Goal: Task Accomplishment & Management: Manage account settings

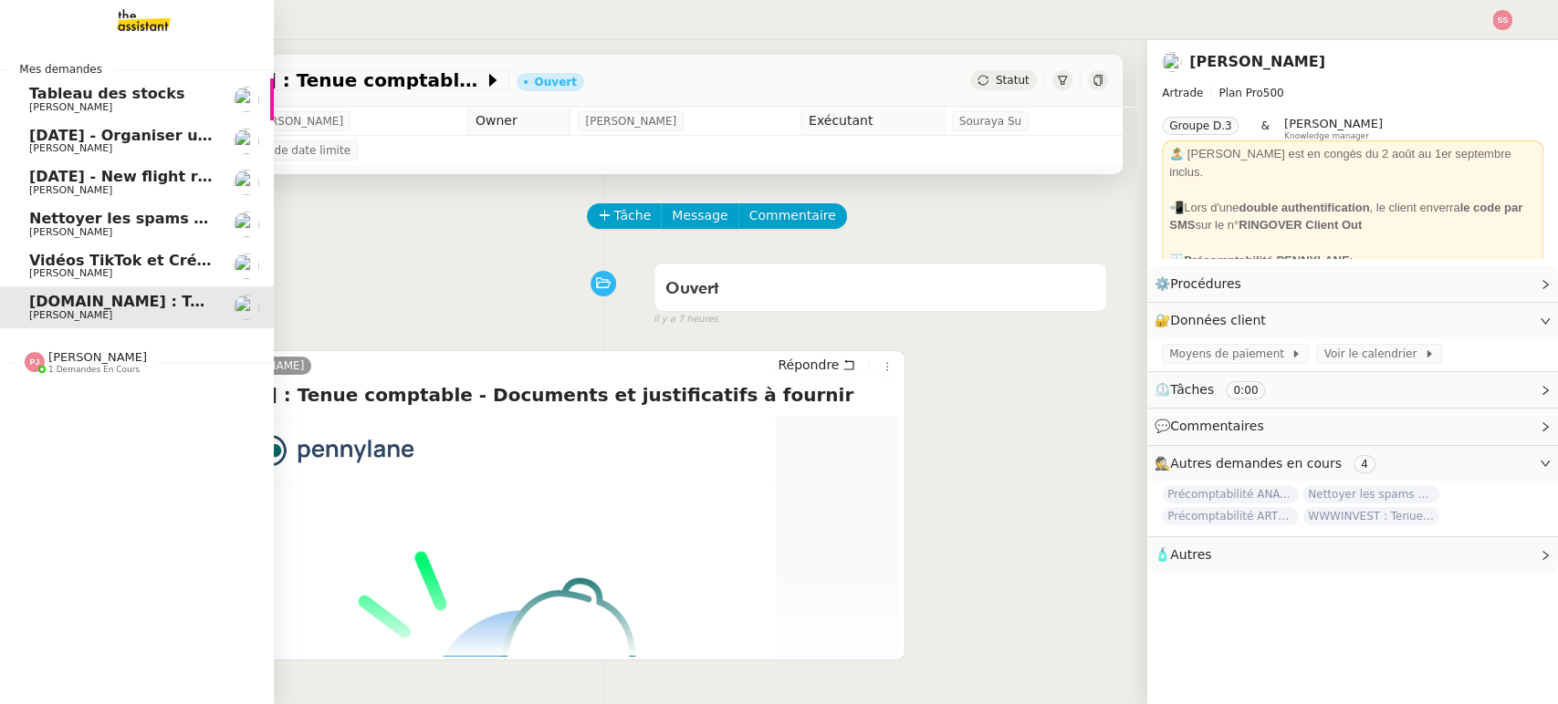
scroll to position [244, 0]
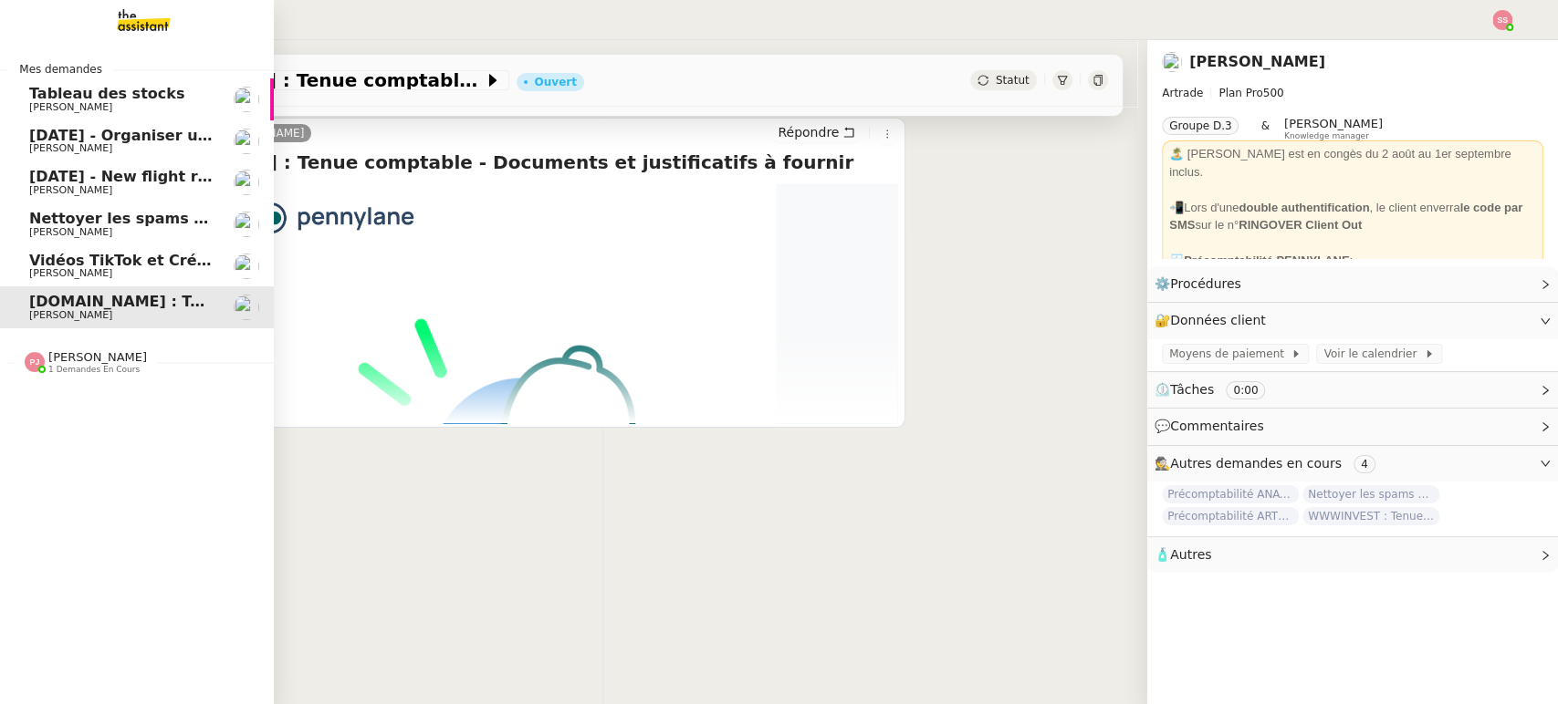
click at [176, 262] on span "Vidéos TikTok et Créatives META - octobre 2025" at bounding box center [225, 260] width 392 height 17
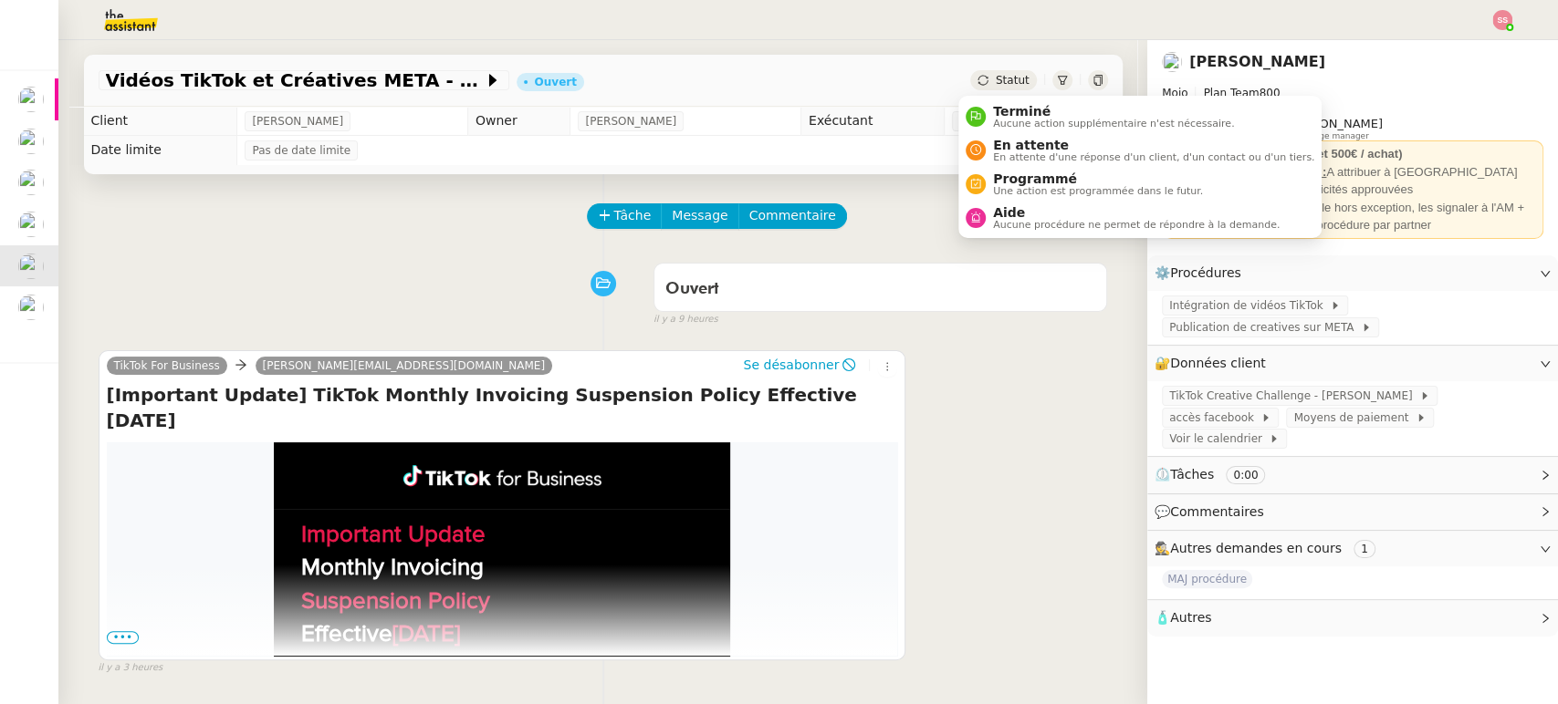
click at [1000, 84] on span "Statut" at bounding box center [1013, 80] width 34 height 13
click at [1009, 145] on span "En attente" at bounding box center [1153, 145] width 321 height 15
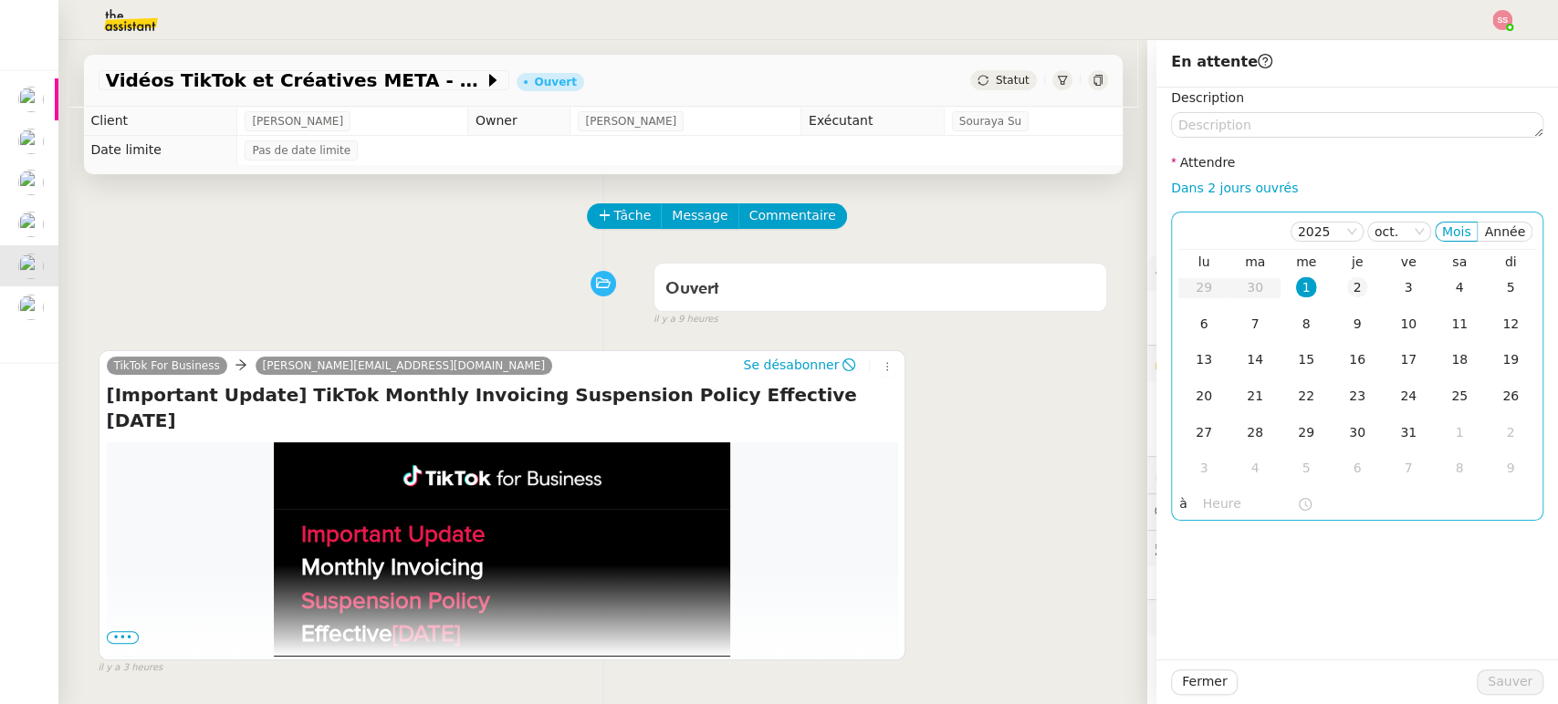
click at [1356, 287] on td "2" at bounding box center [1356, 288] width 51 height 37
click at [1498, 683] on span "Sauver" at bounding box center [1509, 682] width 45 height 21
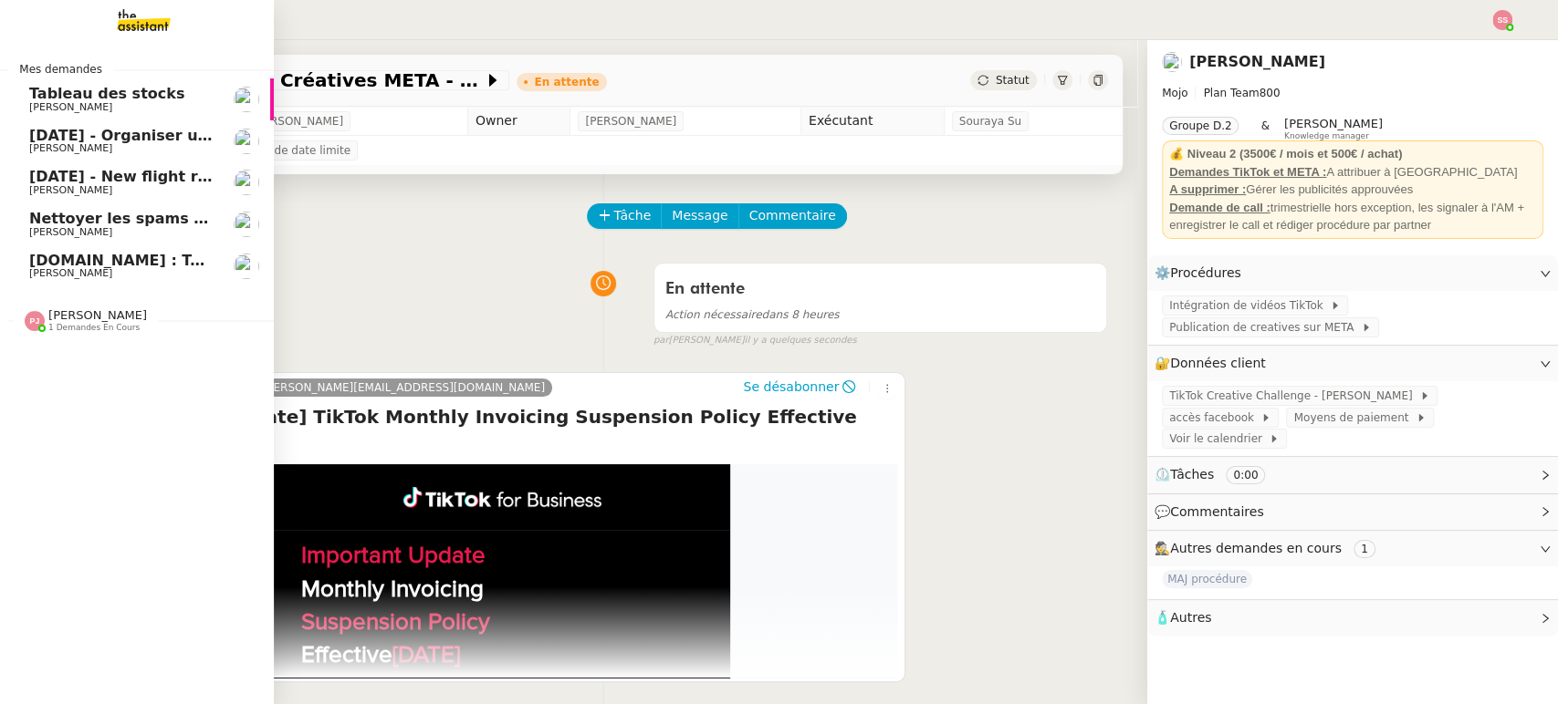
click at [101, 217] on span "Nettoyer les spams des emails - octobre 2025" at bounding box center [218, 218] width 378 height 17
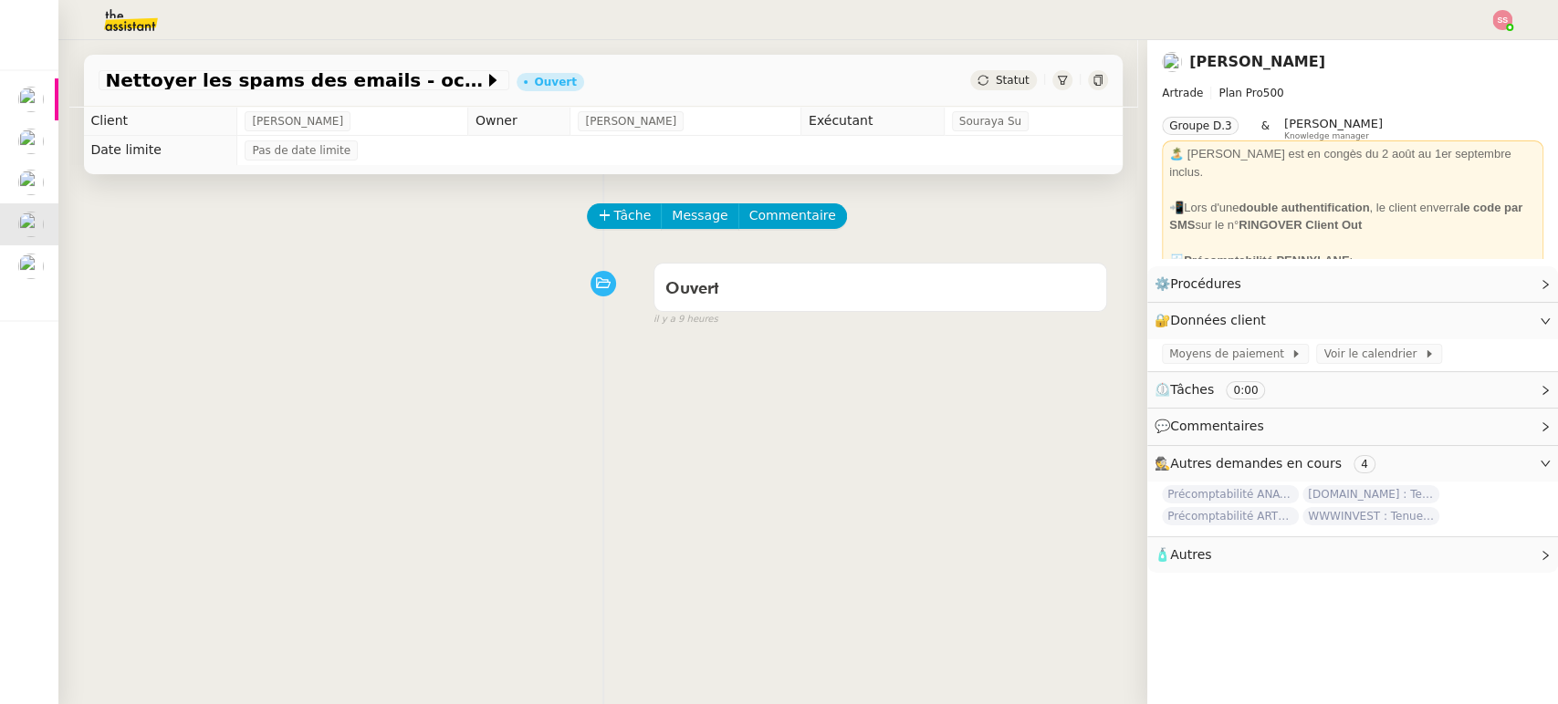
click at [1004, 70] on div "Statut" at bounding box center [1003, 80] width 66 height 20
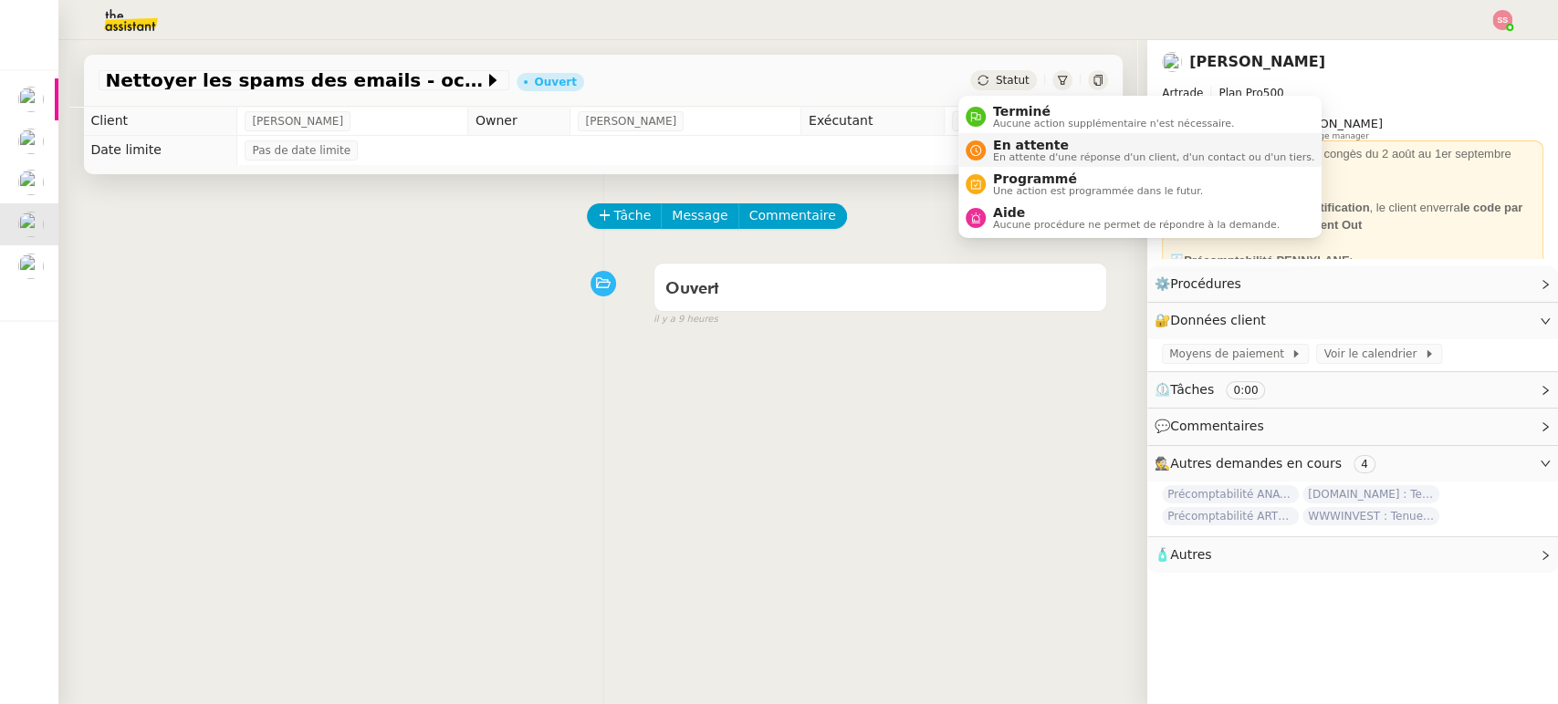
click at [1022, 146] on span "En attente" at bounding box center [1153, 145] width 321 height 15
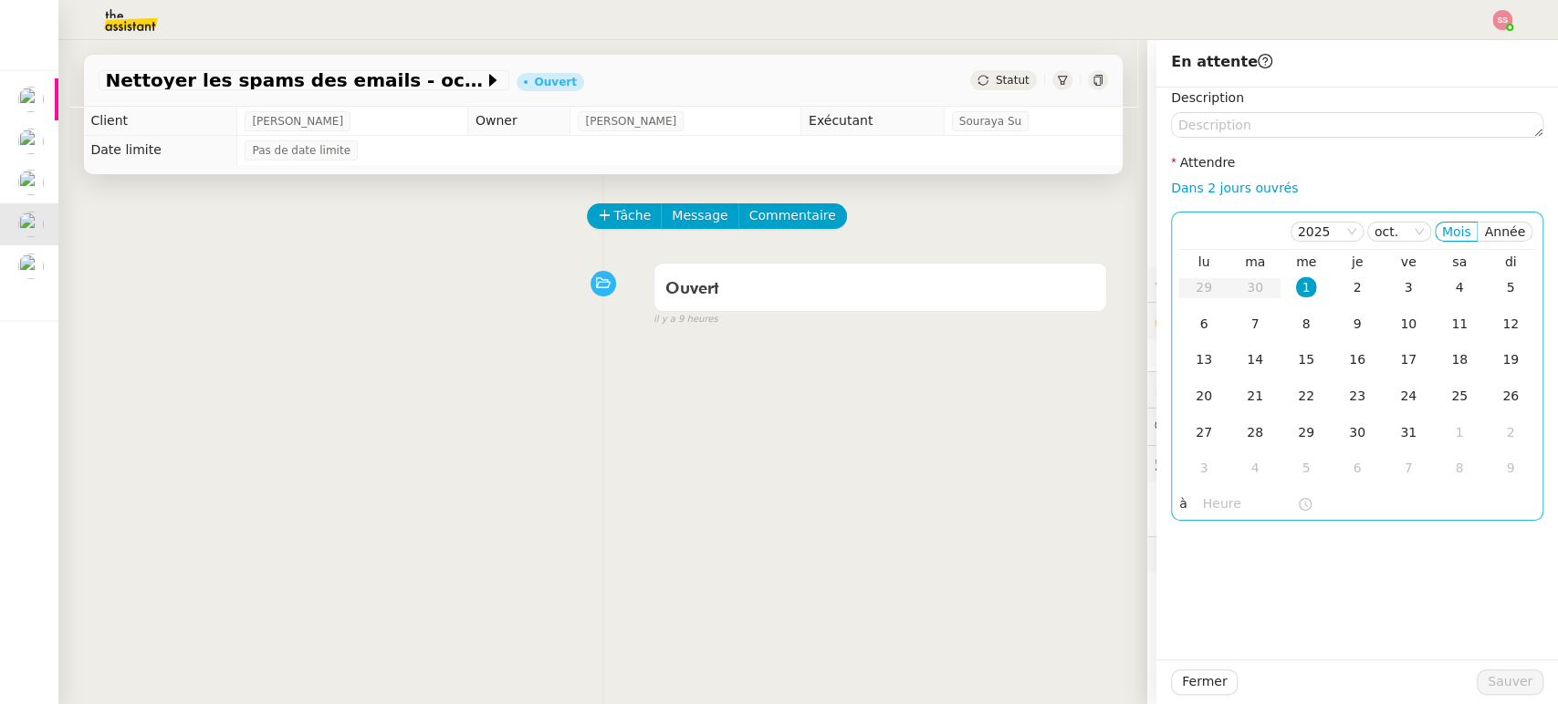
drag, startPoint x: 1383, startPoint y: 280, endPoint x: 1452, endPoint y: 499, distance: 229.5
click at [1398, 281] on div "3" at bounding box center [1408, 287] width 20 height 20
click at [1493, 684] on span "Sauver" at bounding box center [1509, 682] width 45 height 21
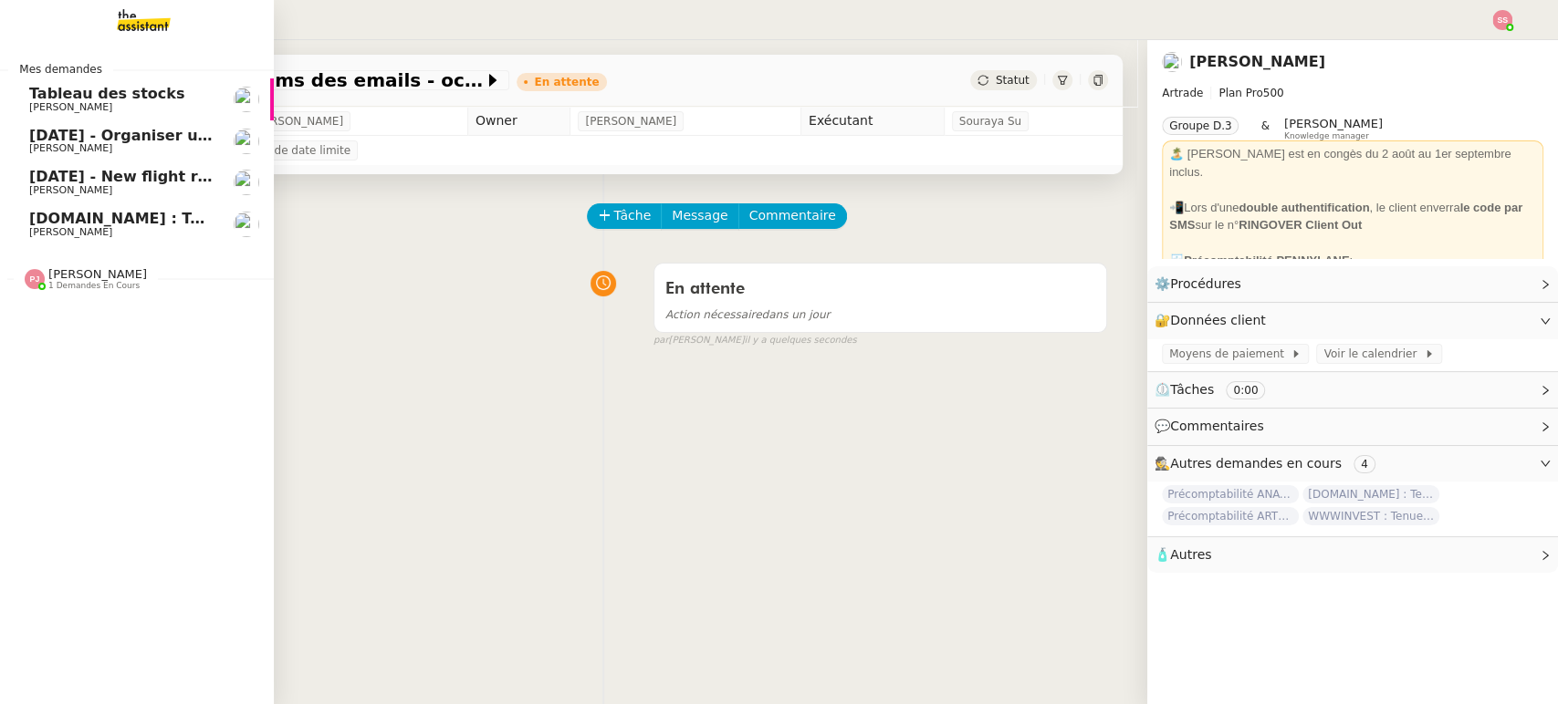
click at [126, 135] on span "[DATE] - Organiser un vol pour [PERSON_NAME]" at bounding box center [225, 135] width 392 height 17
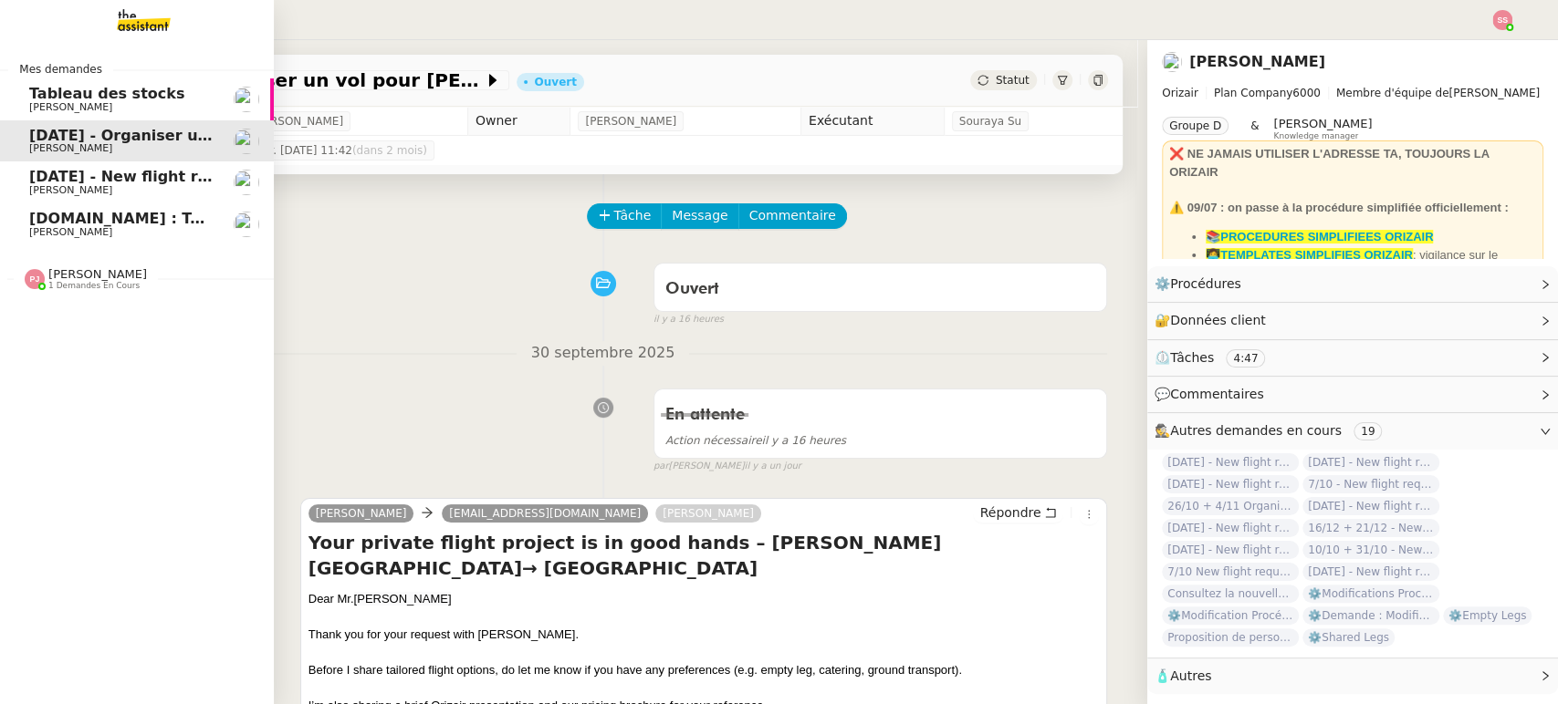
click at [110, 174] on span "[DATE] - New flight request - [PERSON_NAME]" at bounding box center [217, 176] width 377 height 17
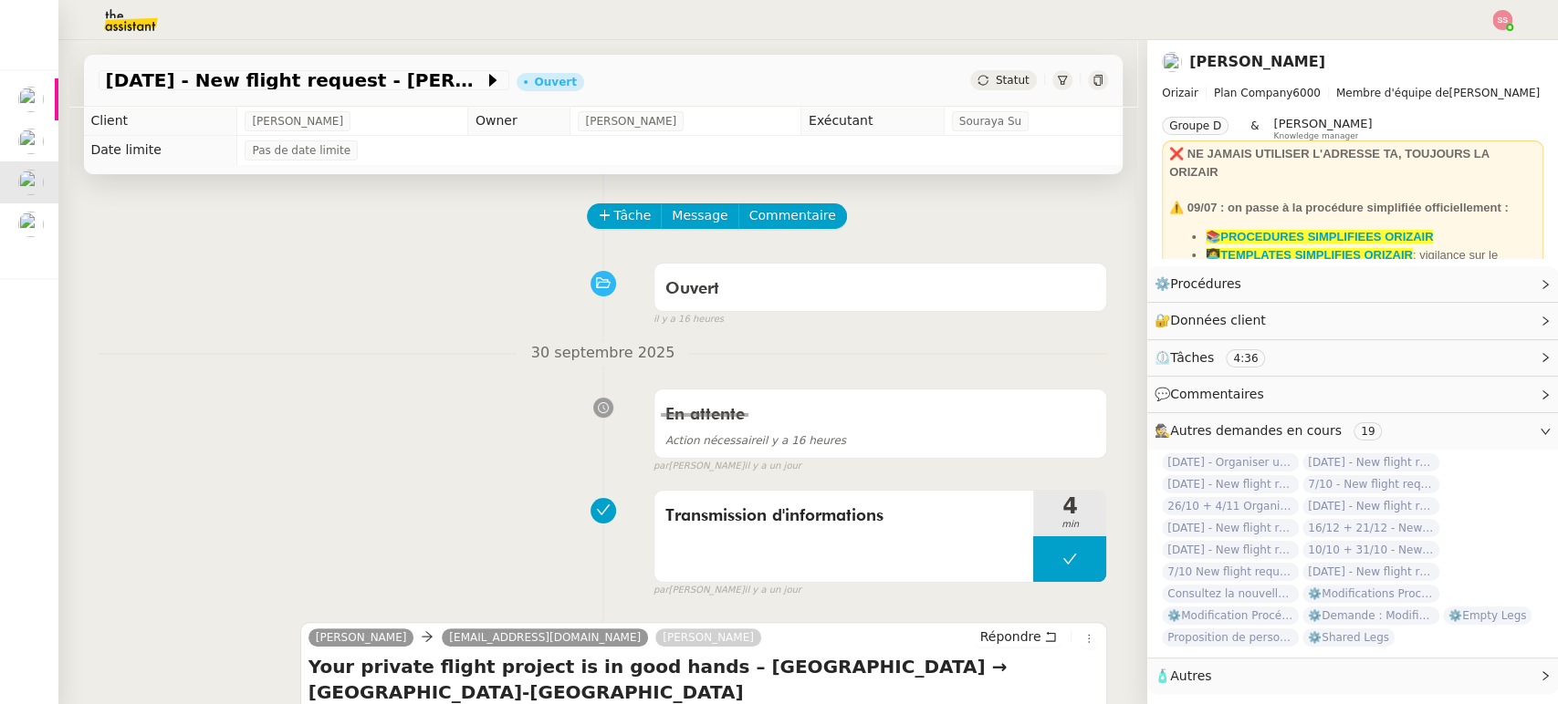
click at [1511, 24] on div at bounding box center [1502, 20] width 20 height 20
click at [1471, 47] on li "Suivi" at bounding box center [1452, 52] width 119 height 26
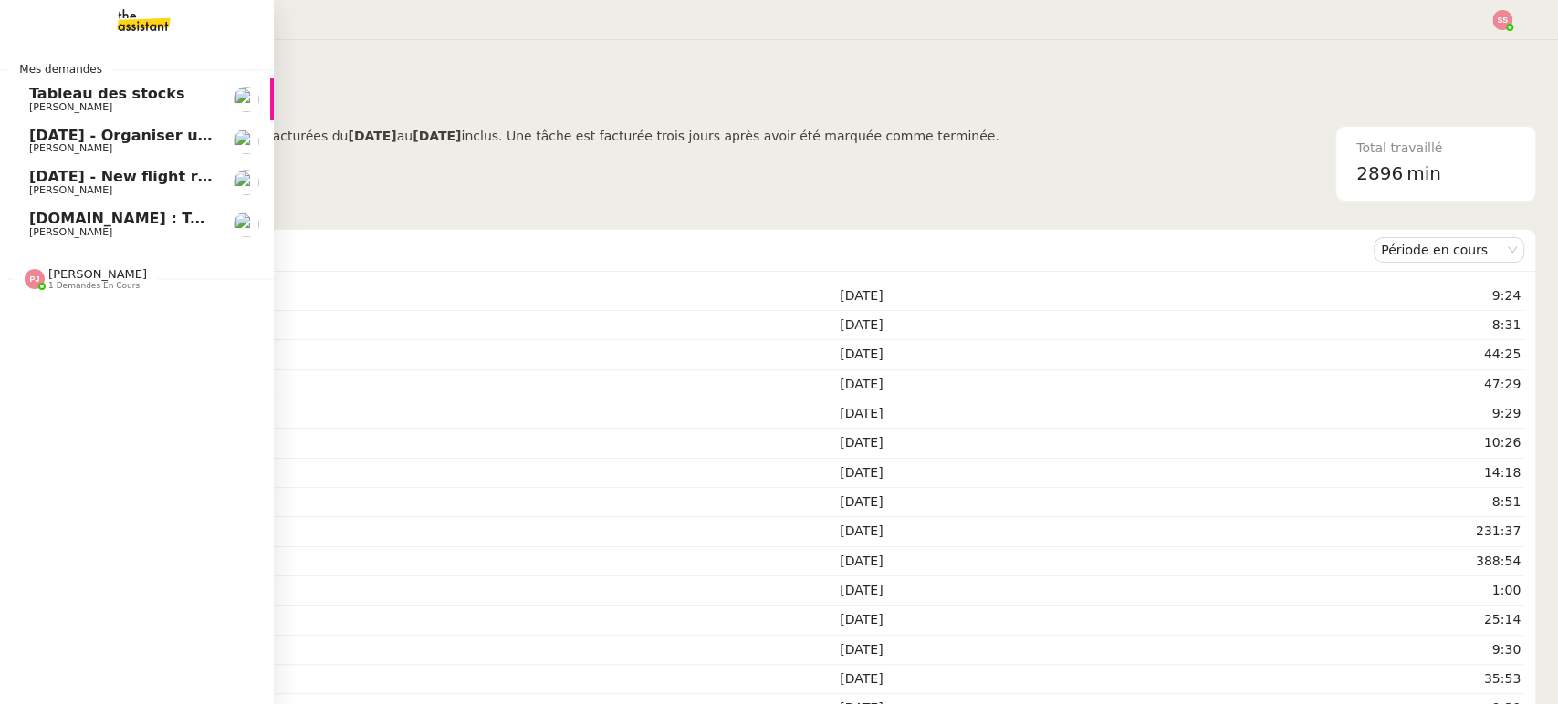
click at [124, 138] on span "[DATE] - Organiser un vol pour [PERSON_NAME]" at bounding box center [225, 135] width 392 height 17
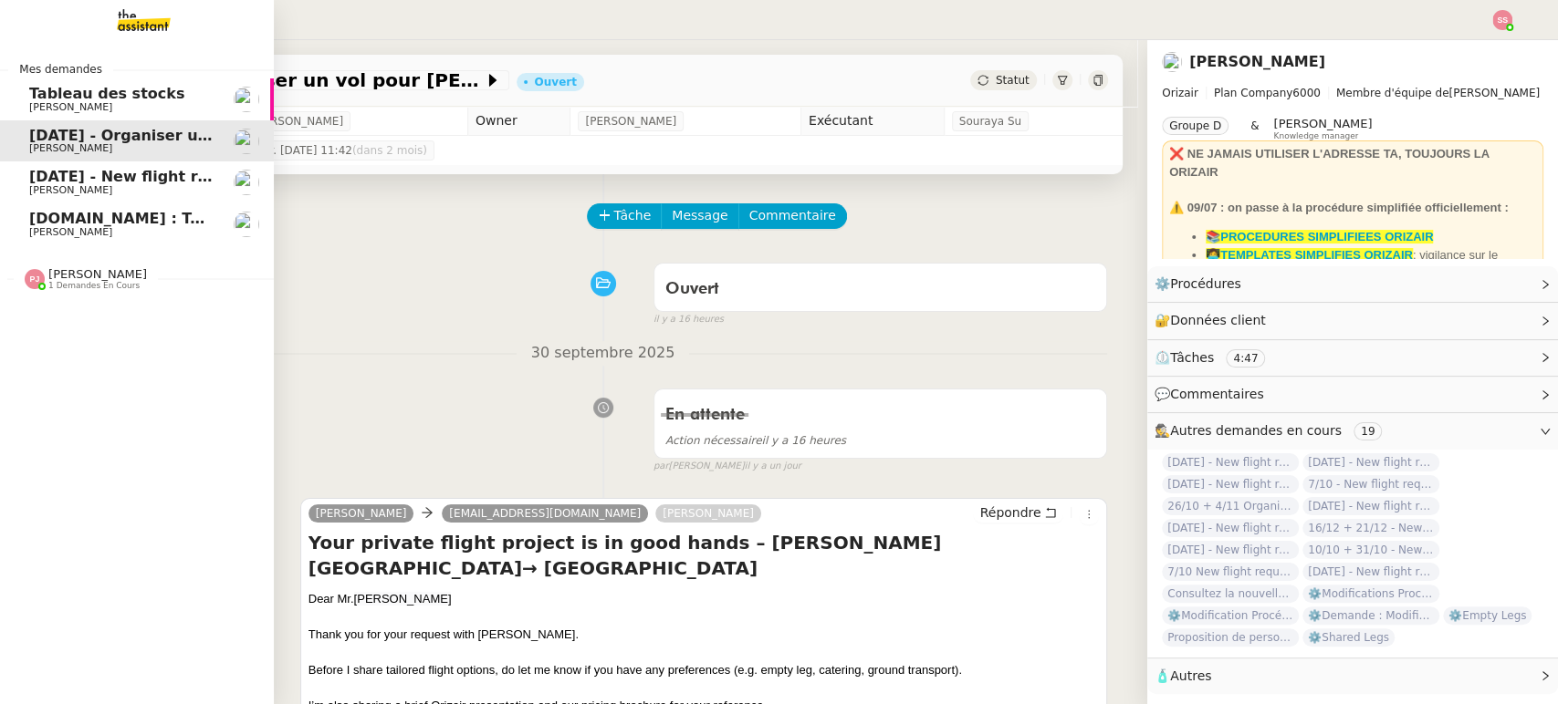
click at [131, 292] on div "[PERSON_NAME] 1 demandes en cours" at bounding box center [137, 271] width 274 height 53
